Goal: Transaction & Acquisition: Purchase product/service

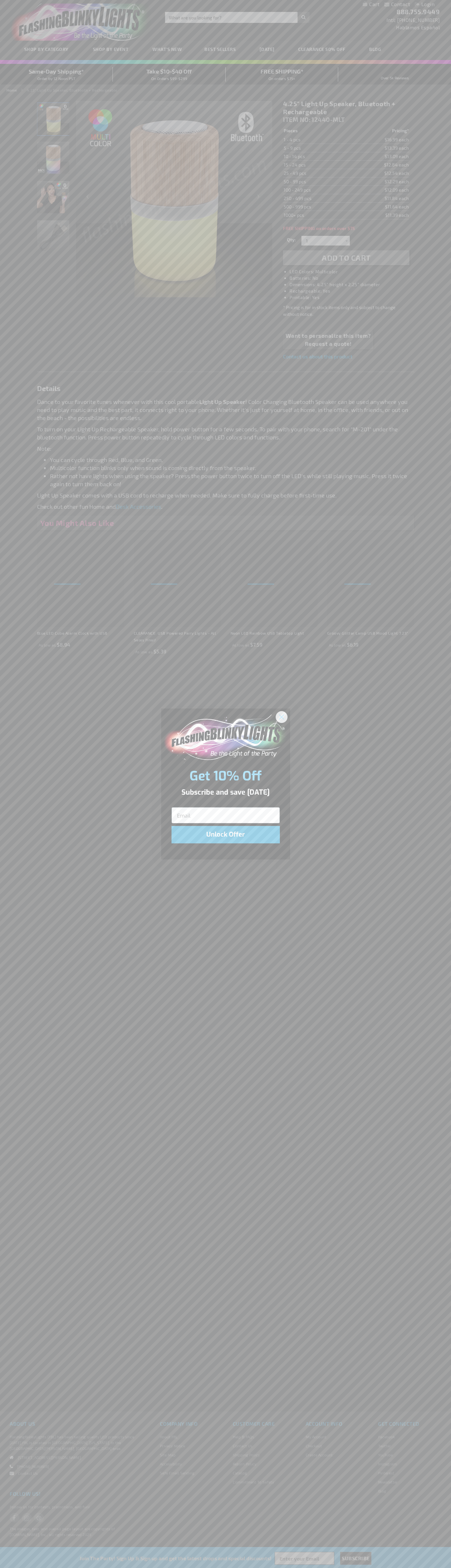
click at [282, 716] on icon "Close dialog" at bounding box center [281, 716] width 5 height 5
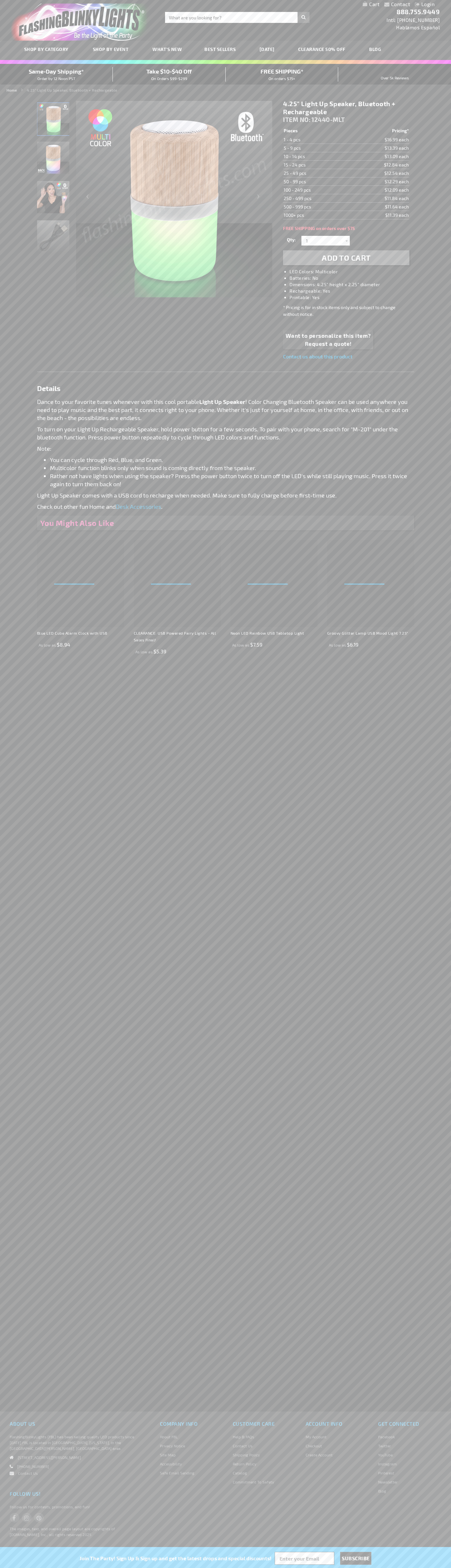
click at [346, 257] on span "Add to Cart" at bounding box center [346, 257] width 49 height 10
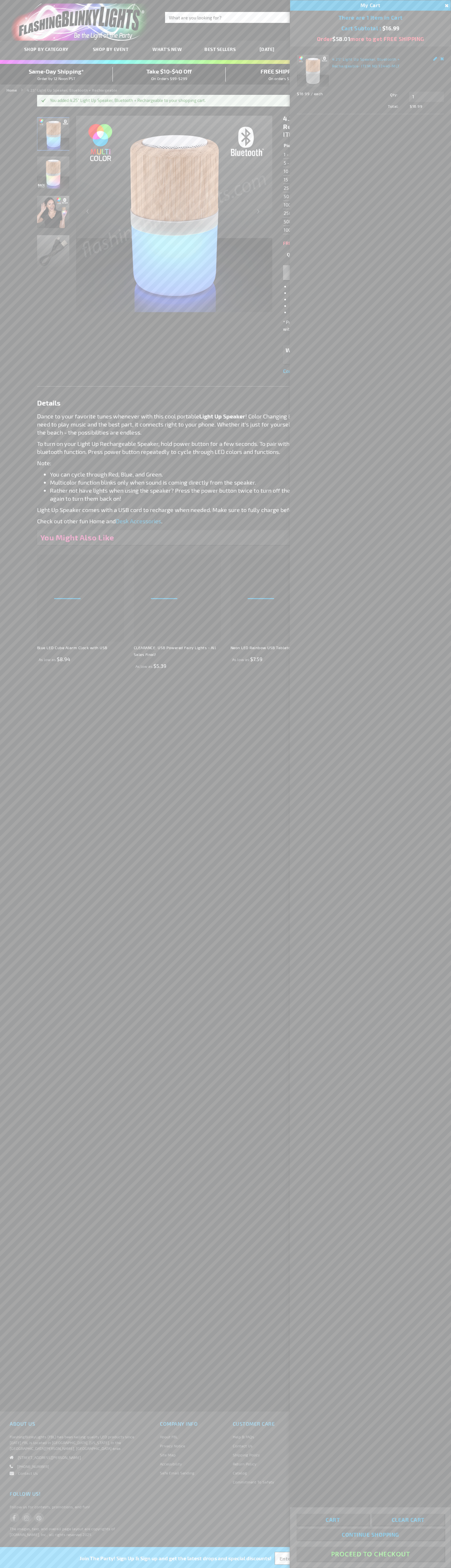
click at [371, 1554] on button "Proceed To Checkout" at bounding box center [370, 1553] width 148 height 15
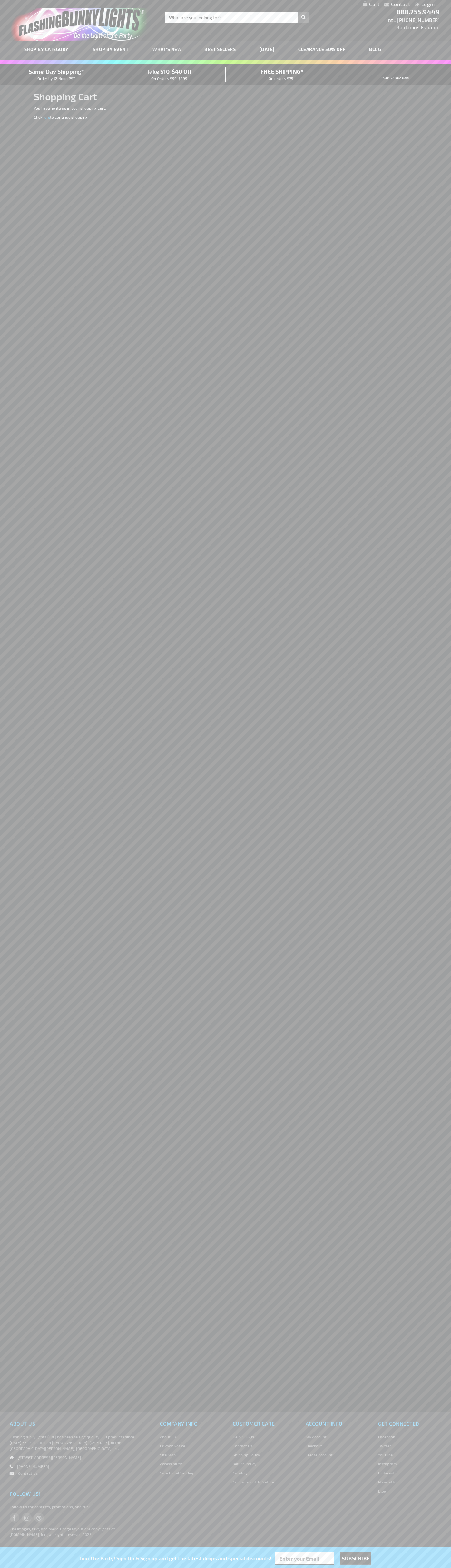
click at [57, 74] on span "Same-Day Shipping*" at bounding box center [56, 70] width 55 height 7
click at [299, 19] on input "Search" at bounding box center [238, 17] width 145 height 11
click at [423, 183] on div "Contact Compare Products Login Skip to Content My Cart My Cart Close You have n…" at bounding box center [225, 784] width 451 height 1568
click at [84, 1568] on html "The store will not work correctly when cookies are disabled. Contact Compare Pr…" at bounding box center [225, 784] width 451 height 1568
click at [10, 1445] on span "FlashingBlinkyLights (FBL) has been selling quality LED products since 2001. FB…" at bounding box center [71, 1443] width 124 height 16
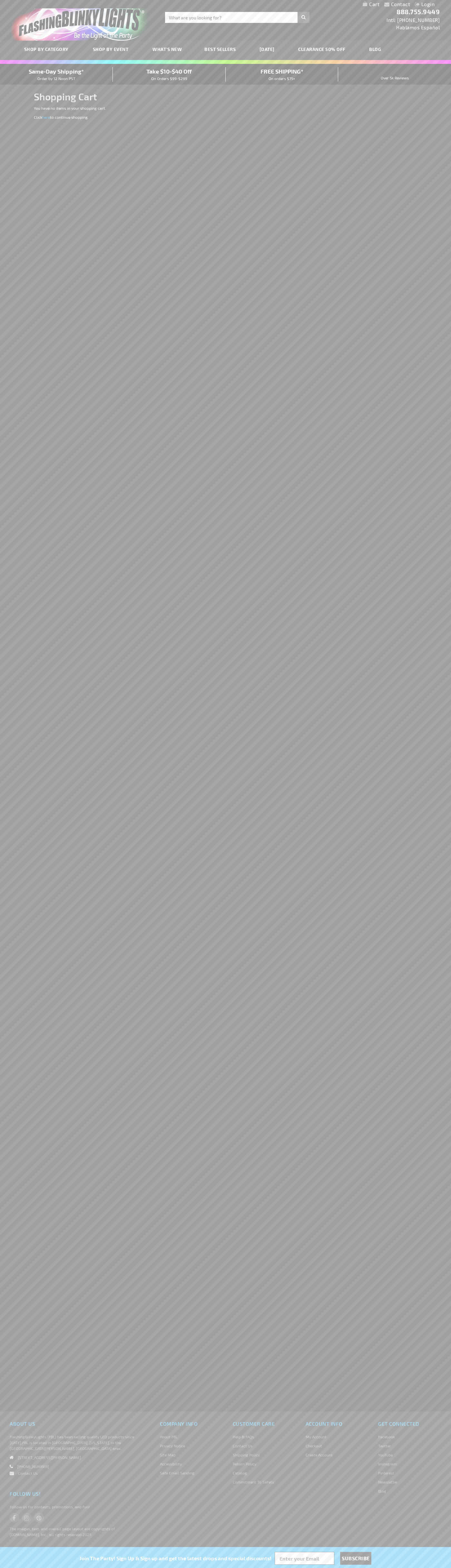
click at [57, 74] on span "Same-Day Shipping*" at bounding box center [56, 70] width 55 height 7
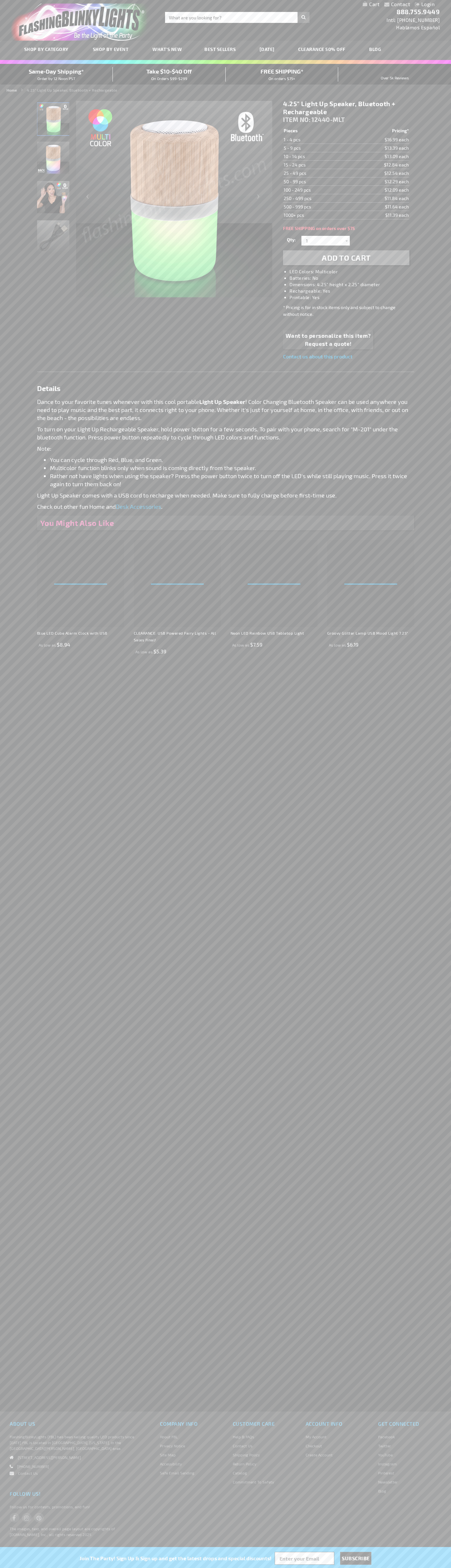
click at [54, 161] on img "Light Up Bluetooth Speaker" at bounding box center [53, 158] width 32 height 32
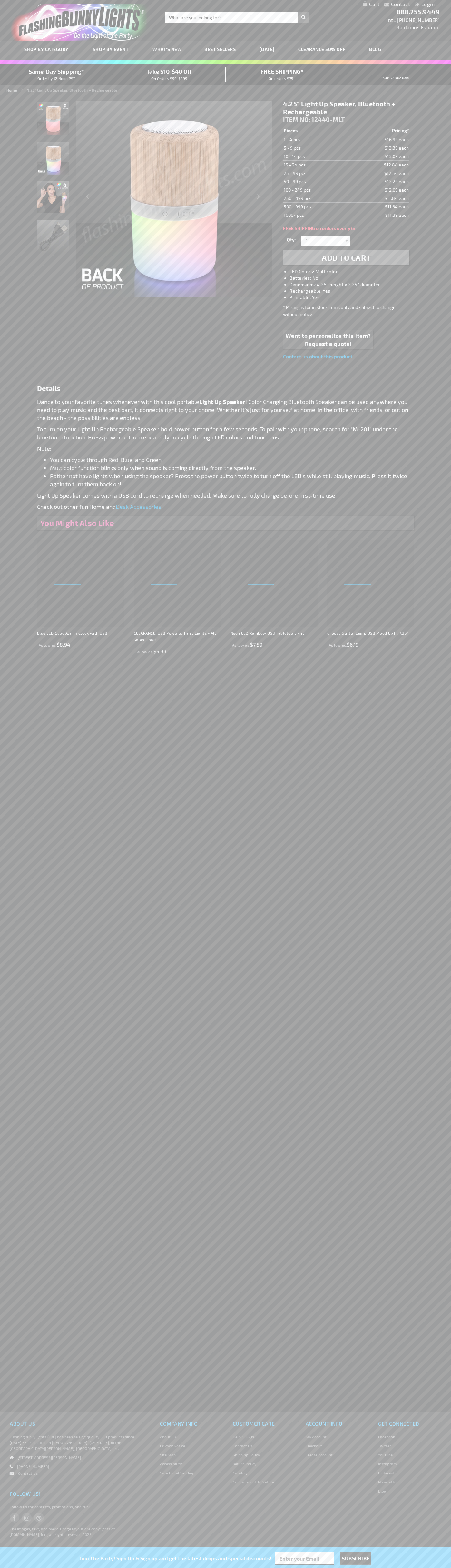
click at [346, 108] on h1 "4.25" Light Up Speaker, Bluetooth + Rechargeable" at bounding box center [345, 108] width 126 height 16
click at [316, 140] on td "1 - 4 pcs" at bounding box center [316, 139] width 67 height 9
click at [316, 148] on td "5 - 9 pcs" at bounding box center [316, 148] width 67 height 9
click at [316, 157] on td "10 - 14 pcs" at bounding box center [316, 157] width 67 height 9
click at [316, 164] on td "15 - 24 pcs" at bounding box center [316, 164] width 67 height 9
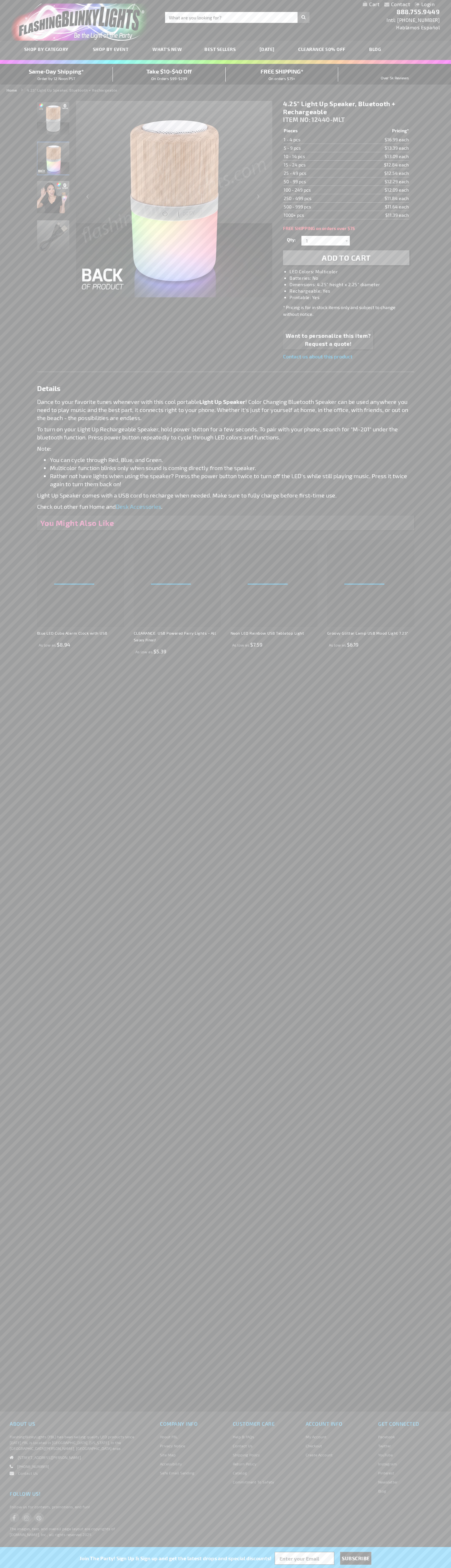
click at [316, 173] on td "25 - 49 pcs" at bounding box center [316, 173] width 67 height 9
click at [316, 182] on td "50 - 99 pcs" at bounding box center [316, 181] width 67 height 9
click at [316, 190] on td "100 - 249 pcs" at bounding box center [316, 190] width 67 height 9
click at [316, 199] on td "250 - 499 pcs" at bounding box center [316, 198] width 67 height 9
click at [346, 257] on span "Add to Cart" at bounding box center [346, 257] width 49 height 10
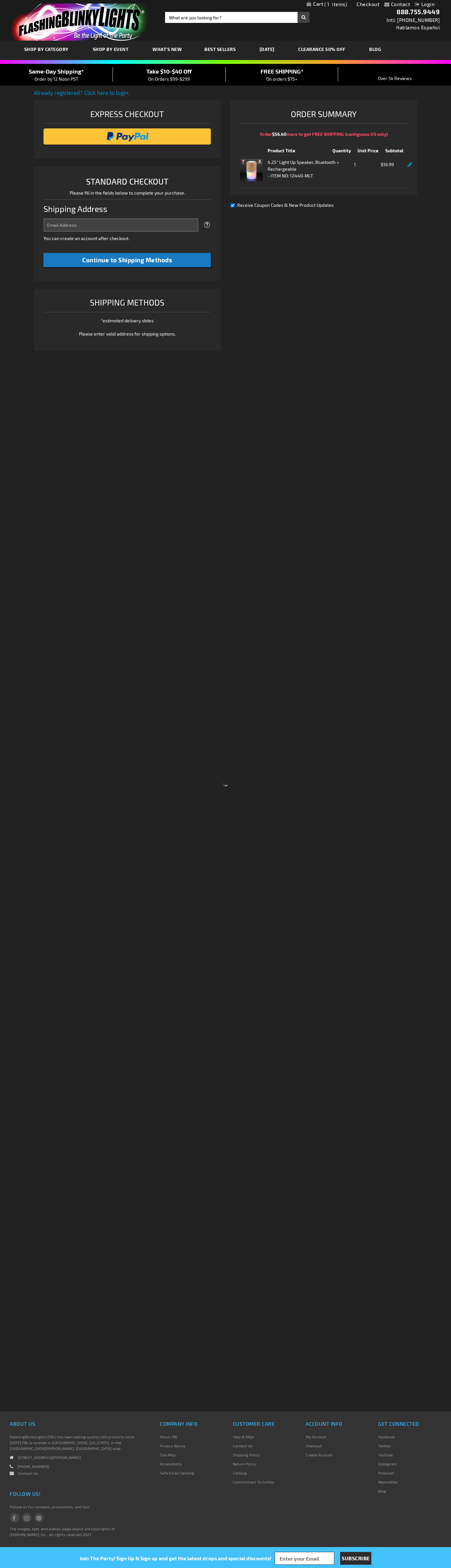
select select "US"
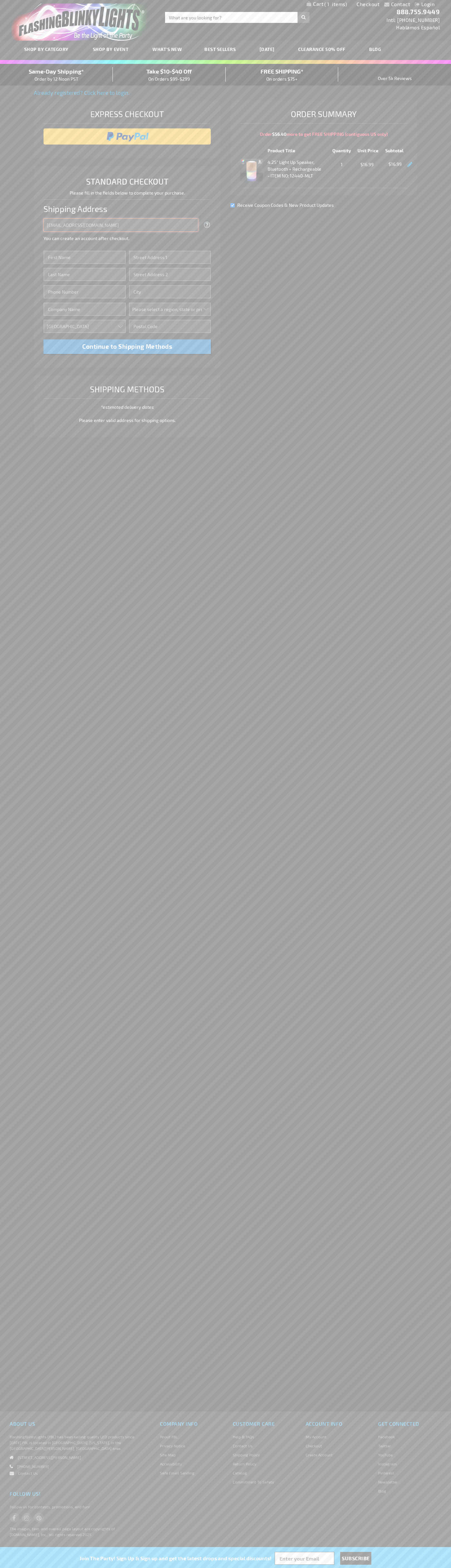
type input "johnsmith005@storebotmail.joonix.net"
type input "John"
type input "4021 Vernon Avenue"
type input "First floor"
type input "st. louis park"
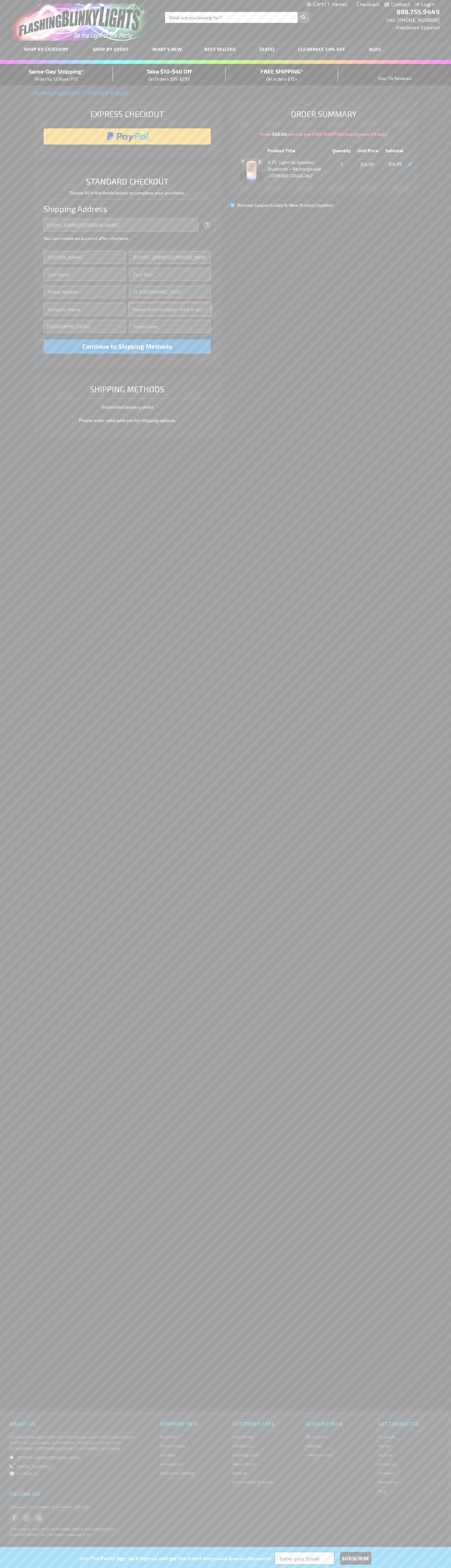
select select "34"
type input "55416"
type input "Smith"
type input "6502530000"
type input "John Smith"
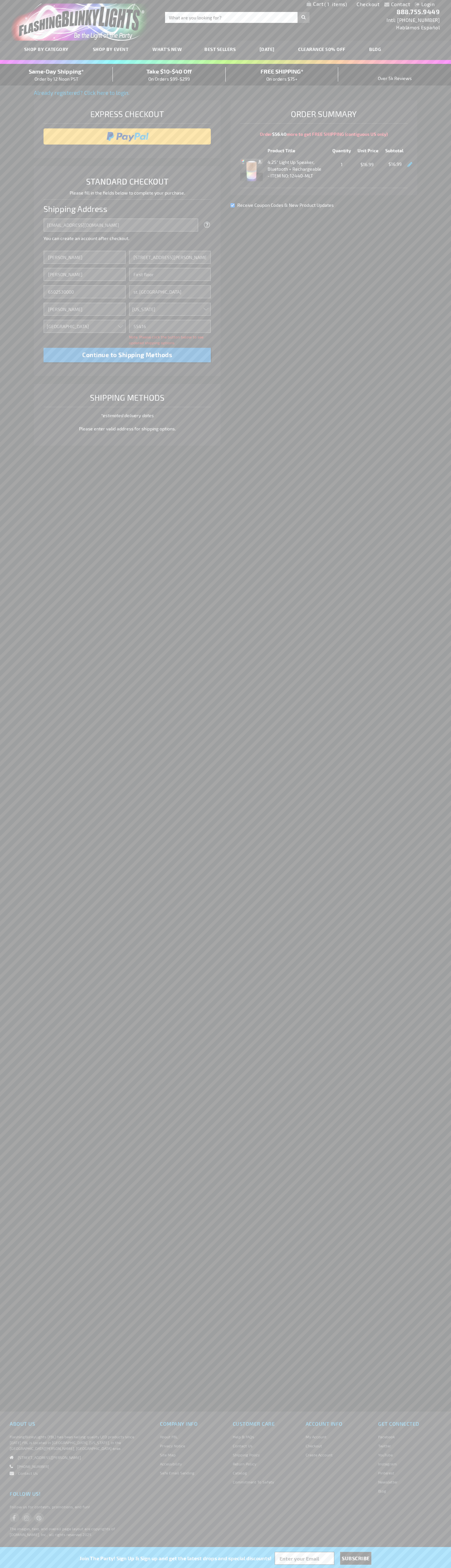
click at [57, 74] on div "Same-Day Shipping* Order by 12 Noon PST" at bounding box center [56, 74] width 113 height 15
click at [127, 136] on input "image" at bounding box center [127, 136] width 161 height 13
